Goal: Task Accomplishment & Management: Complete application form

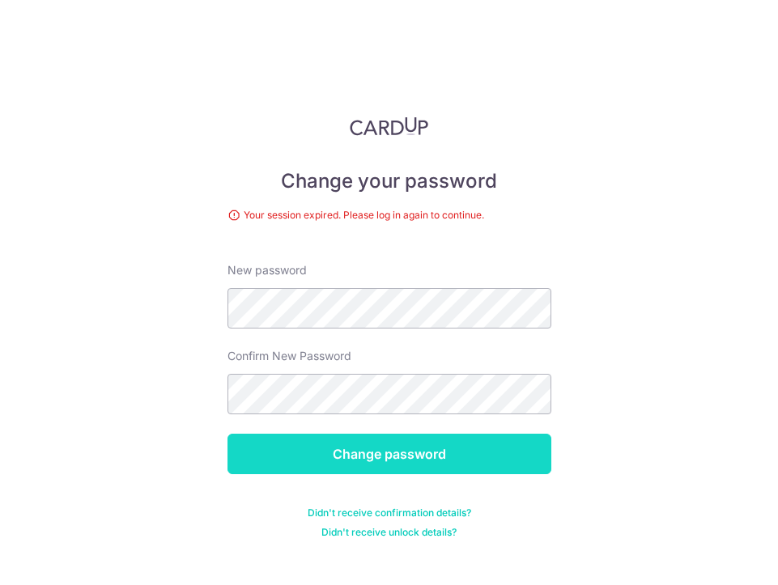
click at [401, 445] on input "Change password" at bounding box center [389, 454] width 324 height 40
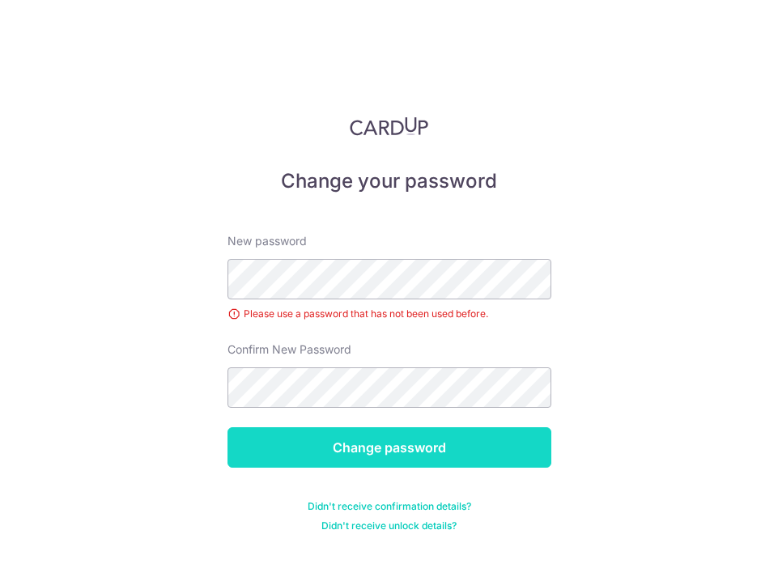
click at [366, 438] on input "Change password" at bounding box center [389, 447] width 324 height 40
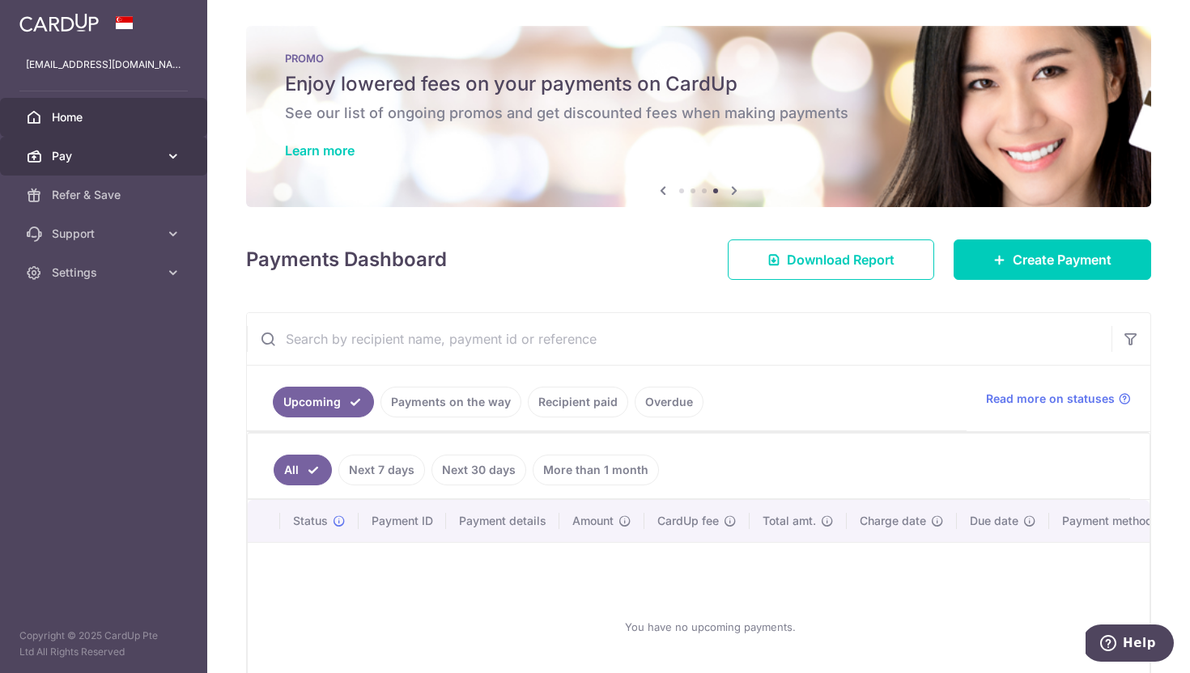
click at [172, 156] on icon at bounding box center [173, 156] width 16 height 16
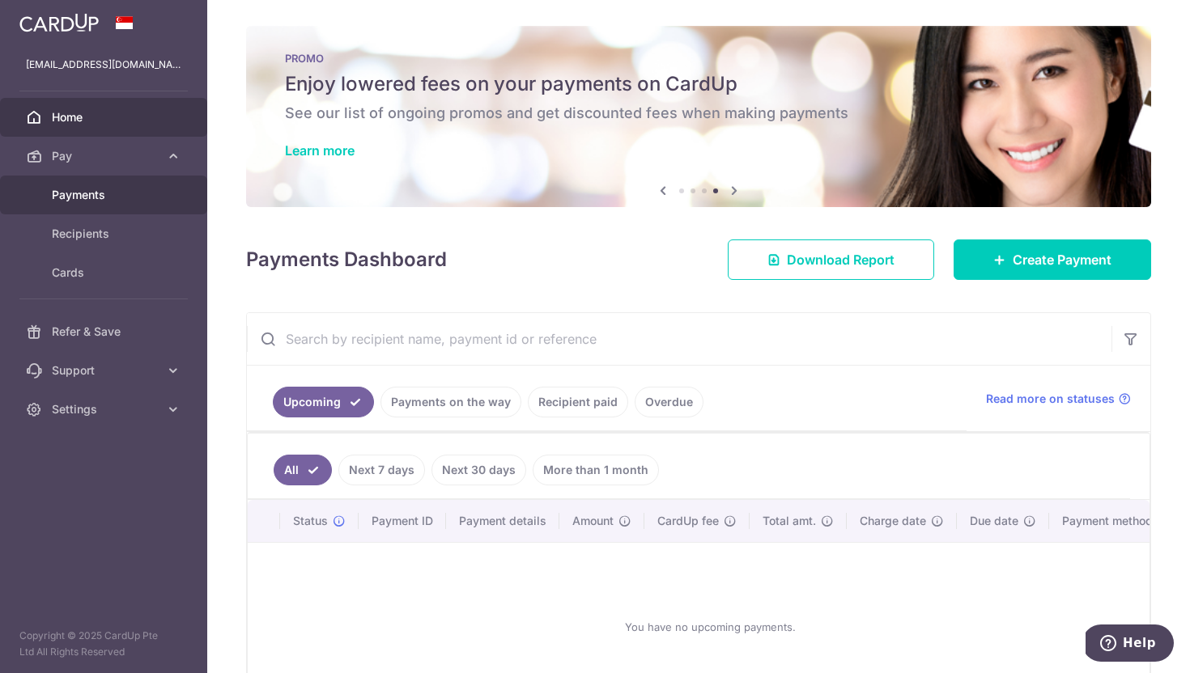
click at [126, 191] on span "Payments" at bounding box center [105, 195] width 107 height 16
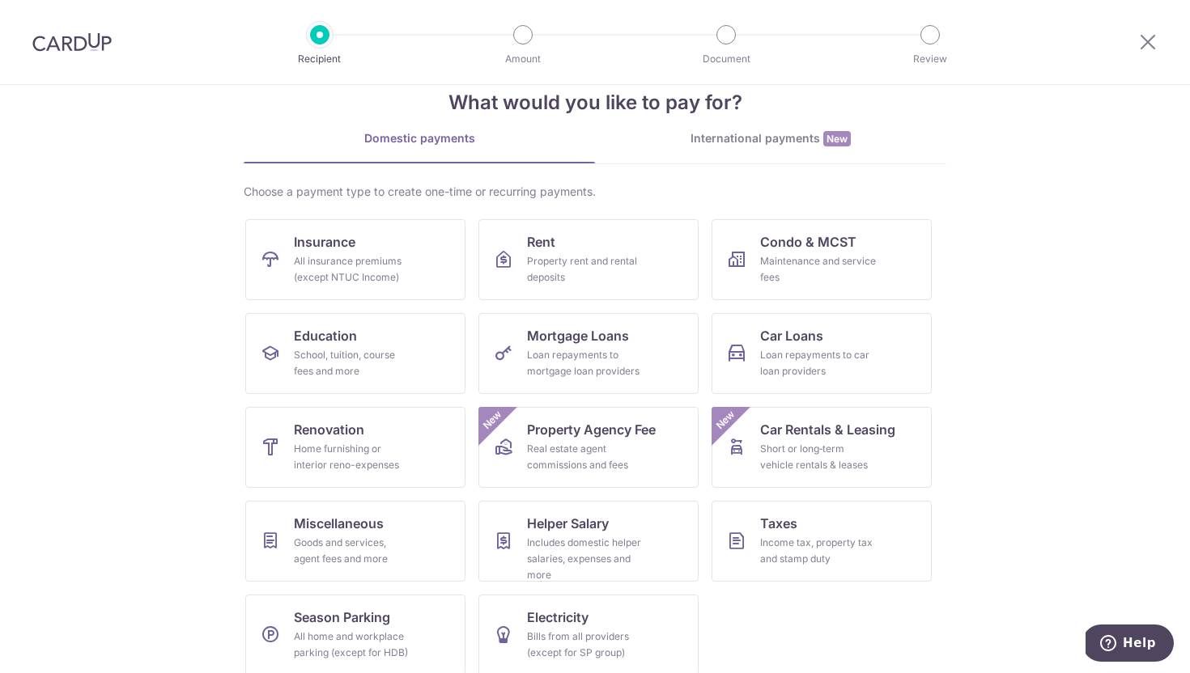
scroll to position [51, 0]
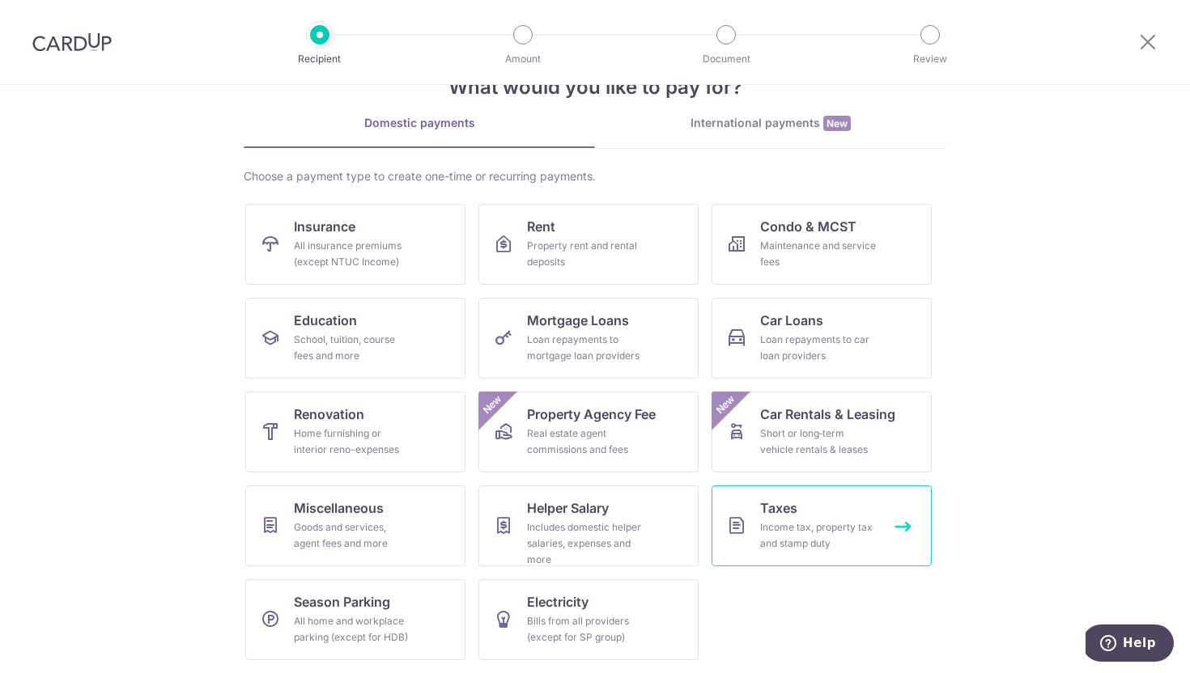
click at [813, 521] on div "Income tax, property tax and stamp duty" at bounding box center [818, 536] width 117 height 32
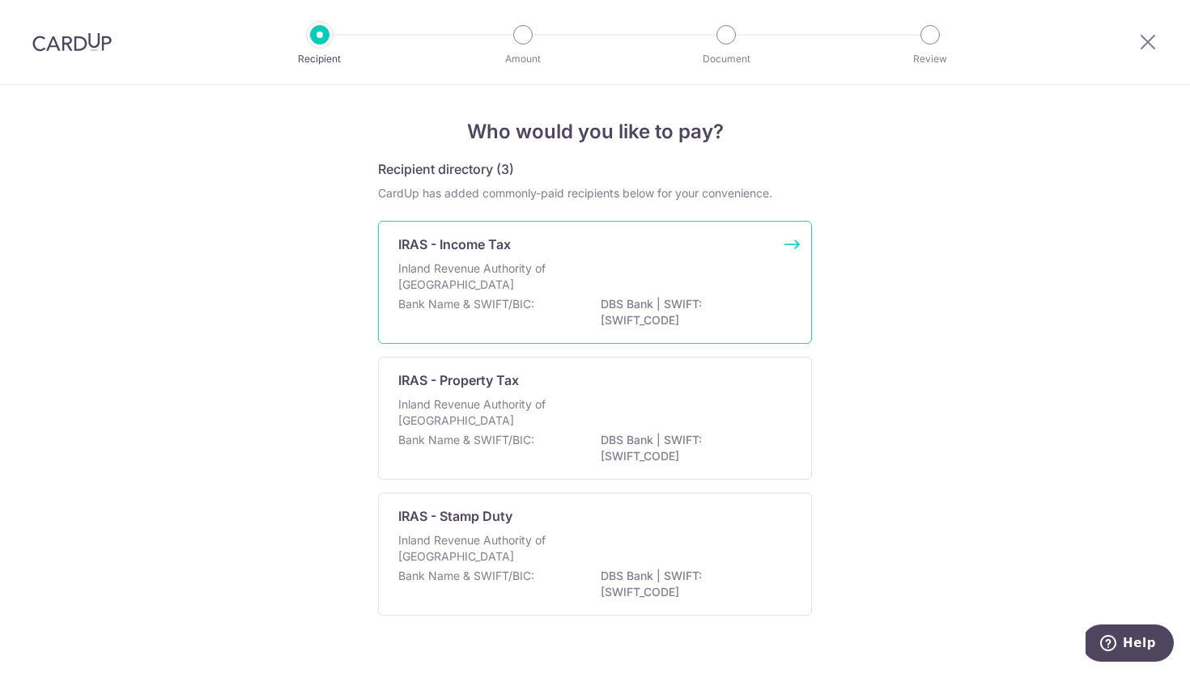
click at [618, 252] on div "IRAS - Income Tax" at bounding box center [585, 244] width 374 height 19
